Goal: Task Accomplishment & Management: Manage account settings

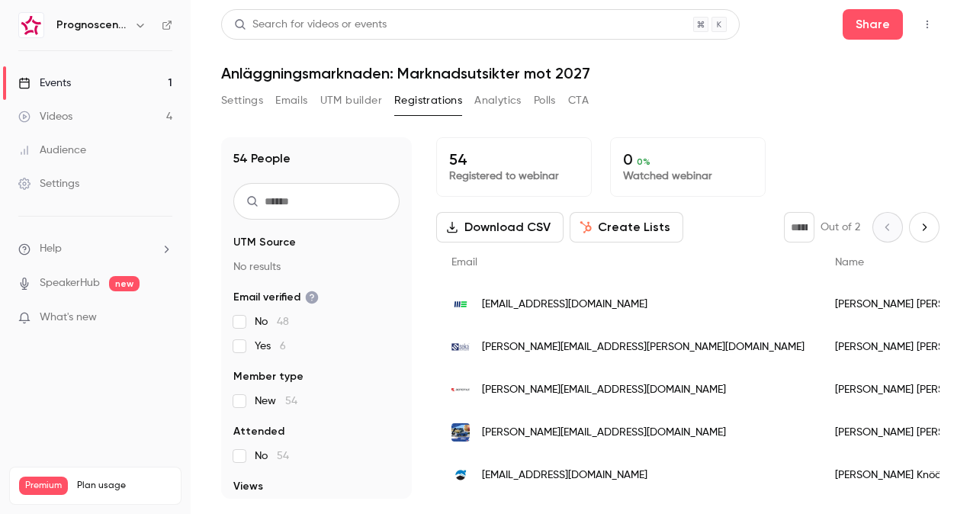
click at [556, 305] on span "[EMAIL_ADDRESS][DOMAIN_NAME]" at bounding box center [564, 305] width 165 height 16
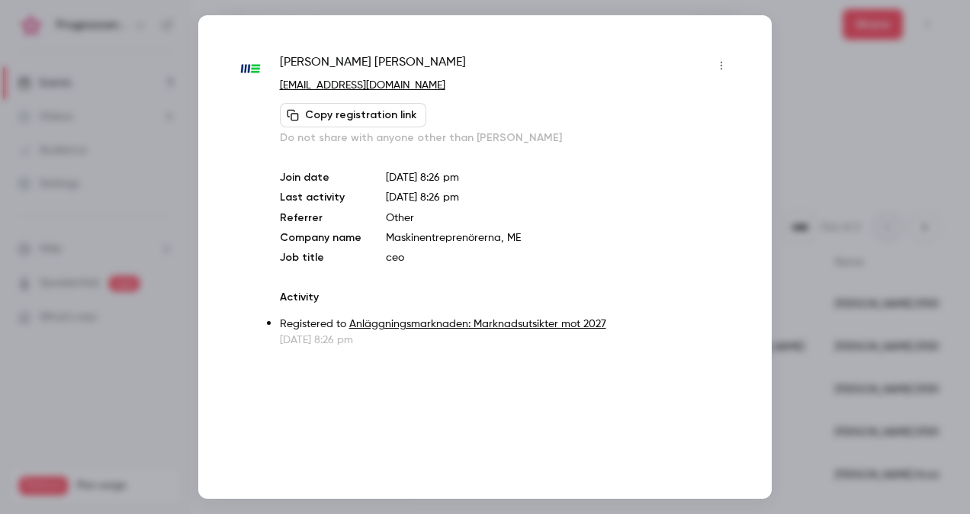
click at [807, 166] on div at bounding box center [485, 257] width 970 height 514
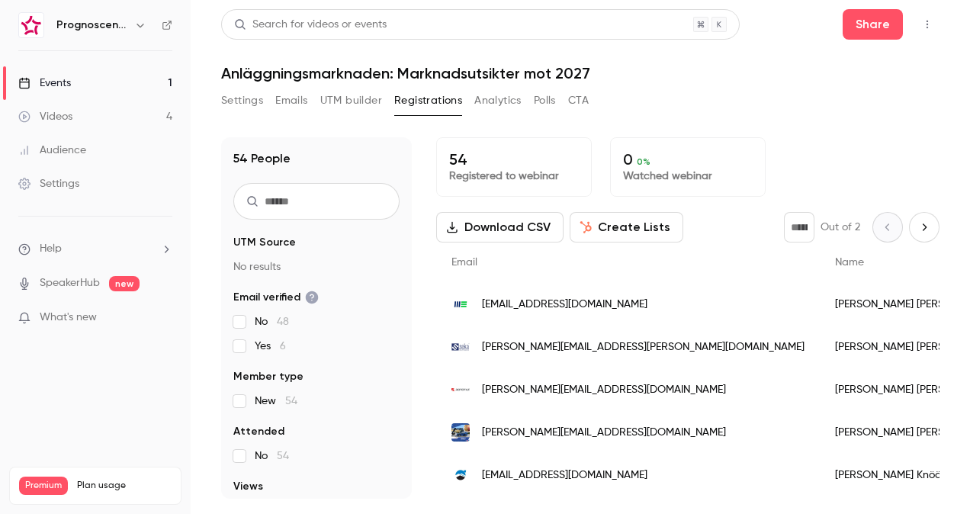
scroll to position [153, 0]
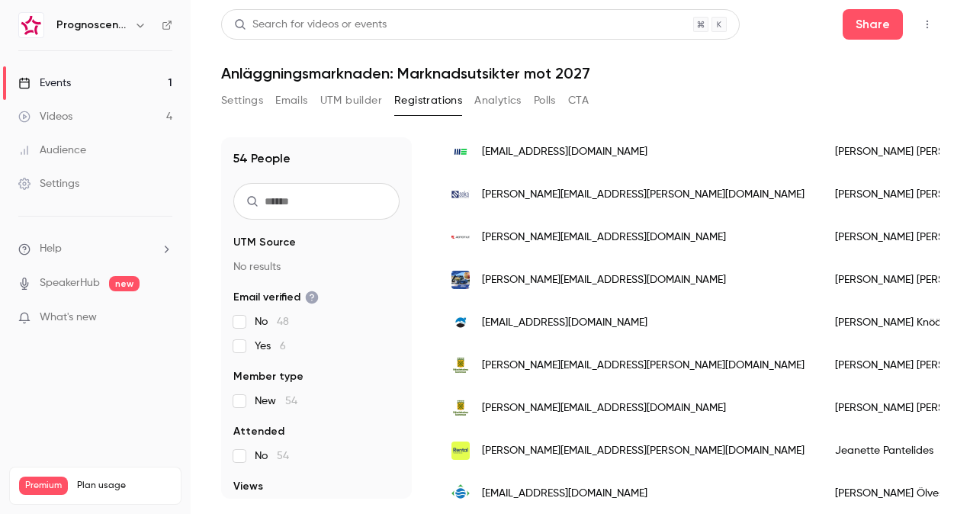
click at [575, 284] on span "[PERSON_NAME][EMAIL_ADDRESS][DOMAIN_NAME]" at bounding box center [604, 280] width 244 height 16
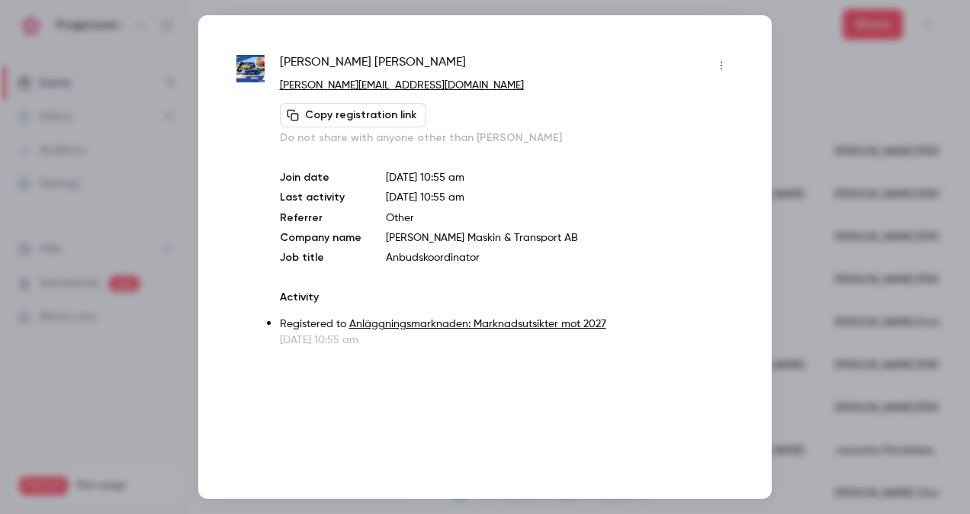
click at [811, 111] on div at bounding box center [485, 257] width 970 height 514
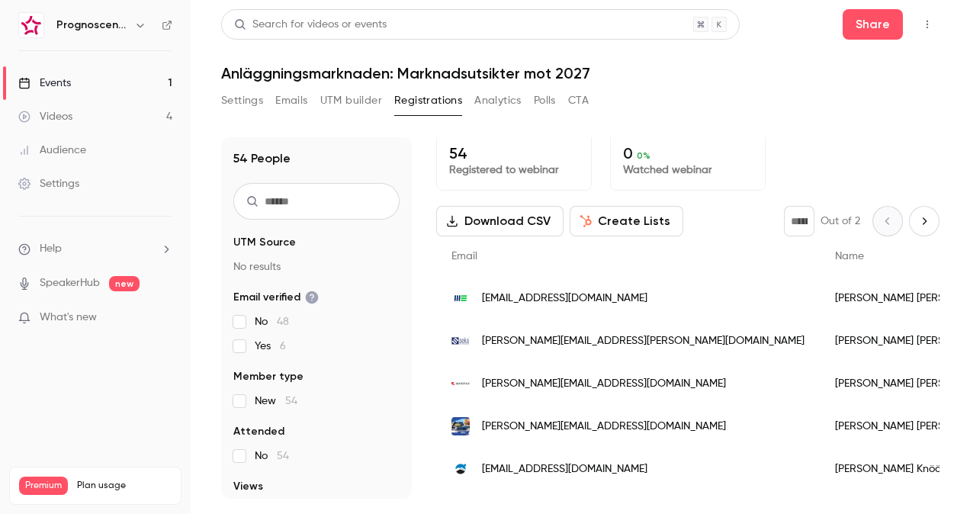
scroll to position [0, 0]
